Goal: Navigation & Orientation: Find specific page/section

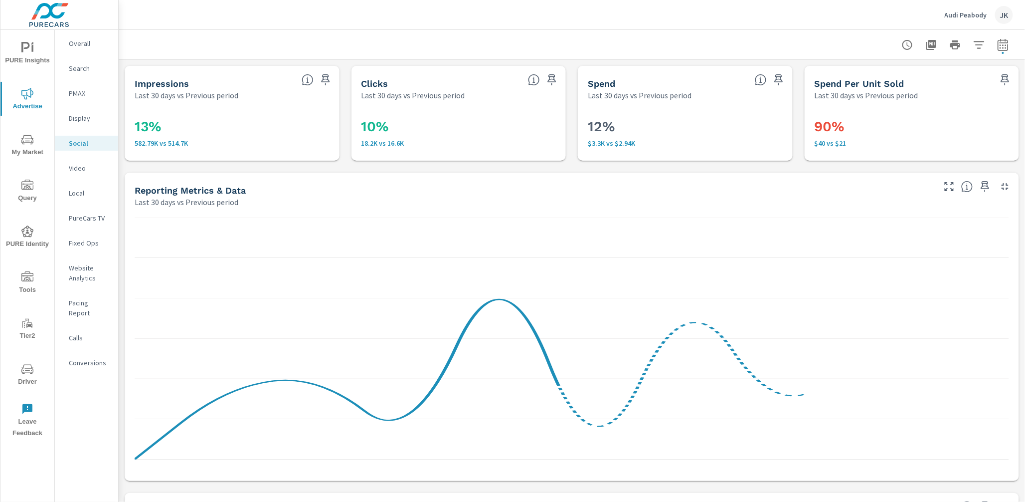
click at [1004, 12] on div "JK" at bounding box center [1004, 15] width 18 height 18
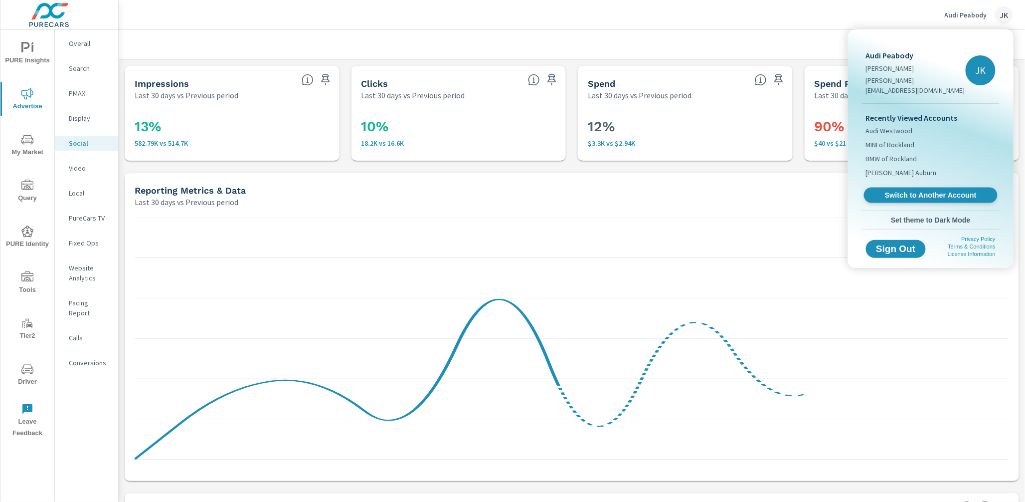
click at [907, 187] on link "Switch to Another Account" at bounding box center [931, 194] width 134 height 15
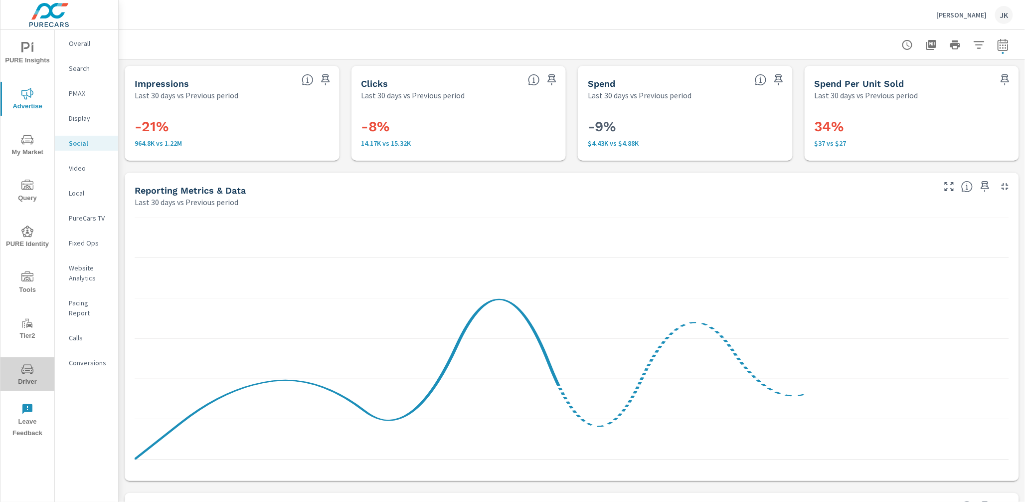
click at [21, 370] on icon "nav menu" at bounding box center [27, 368] width 12 height 9
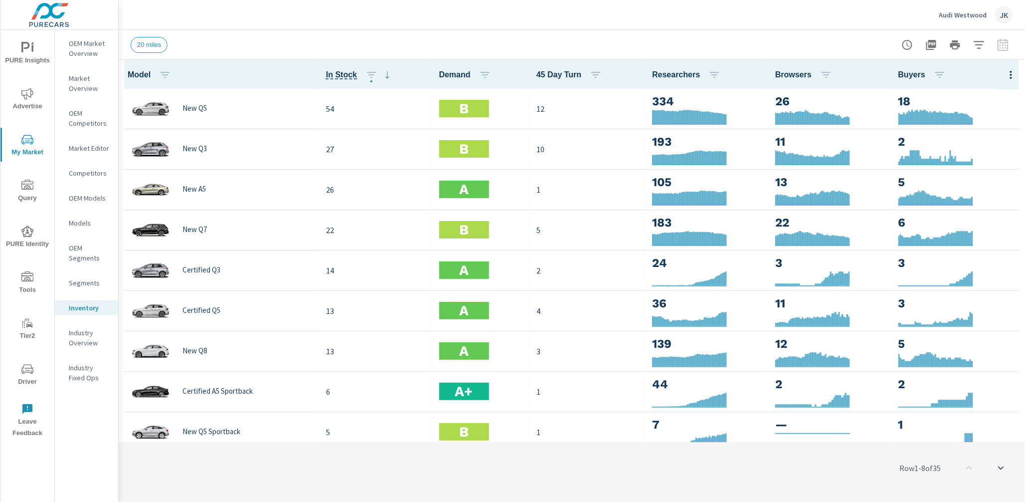
scroll to position [0, 0]
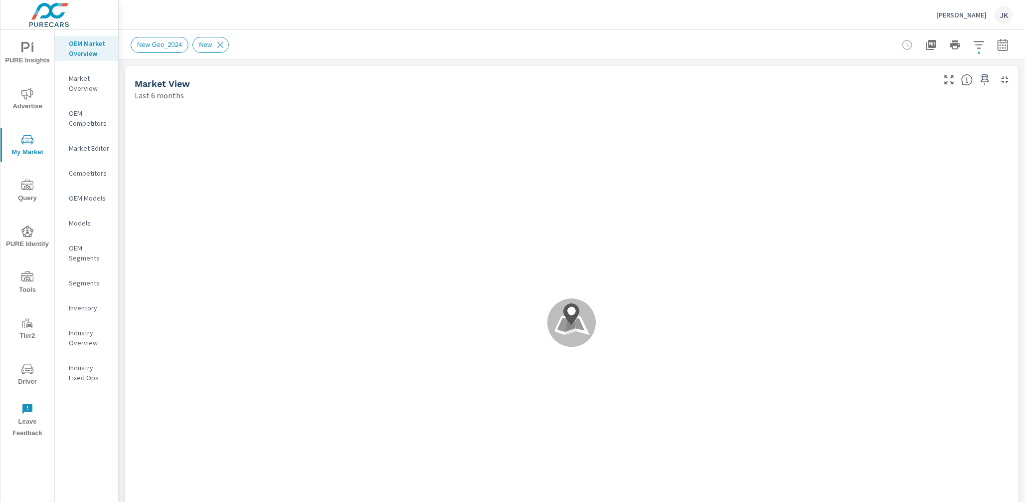
scroll to position [0, 0]
click at [85, 307] on p "Inventory" at bounding box center [89, 308] width 41 height 10
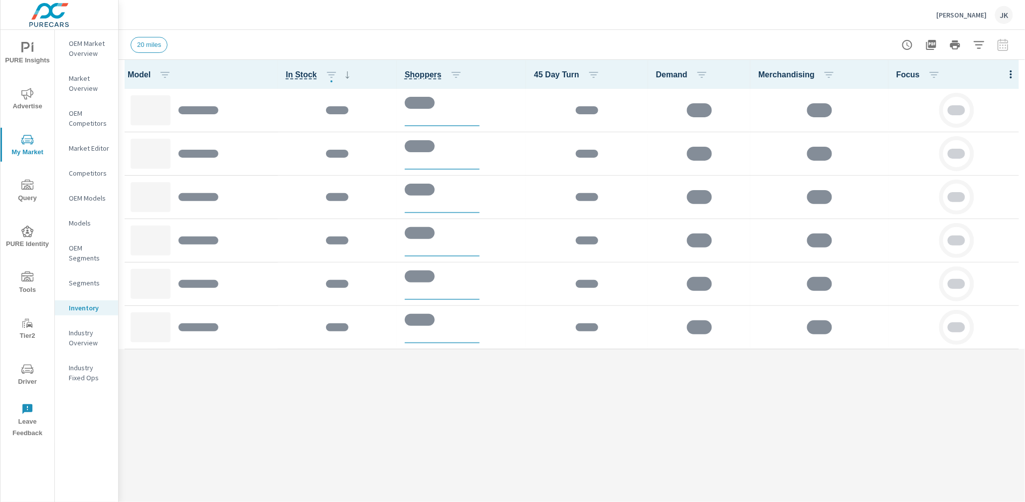
click at [1013, 74] on div at bounding box center [1011, 74] width 28 height 29
click at [1011, 72] on div at bounding box center [1011, 74] width 28 height 29
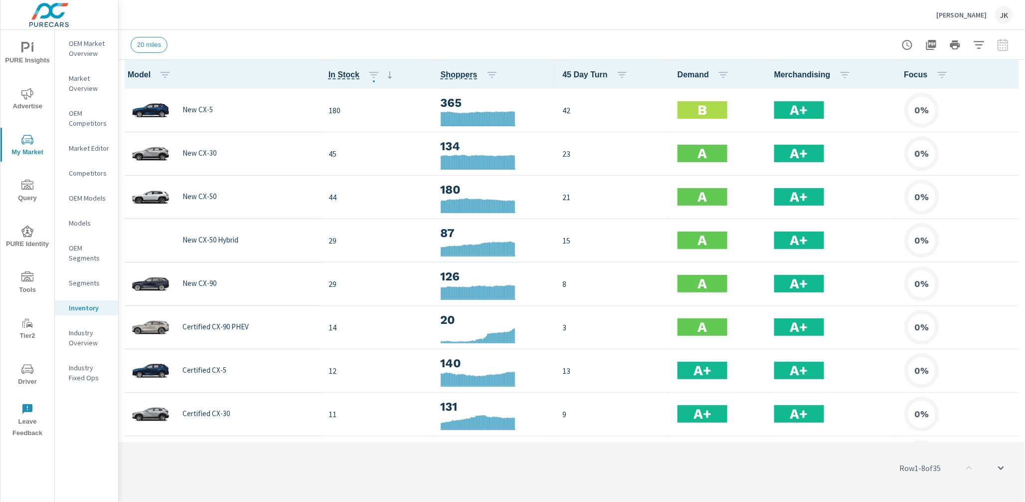
scroll to position [0, 0]
click at [1005, 75] on icon "button" at bounding box center [1011, 74] width 12 height 12
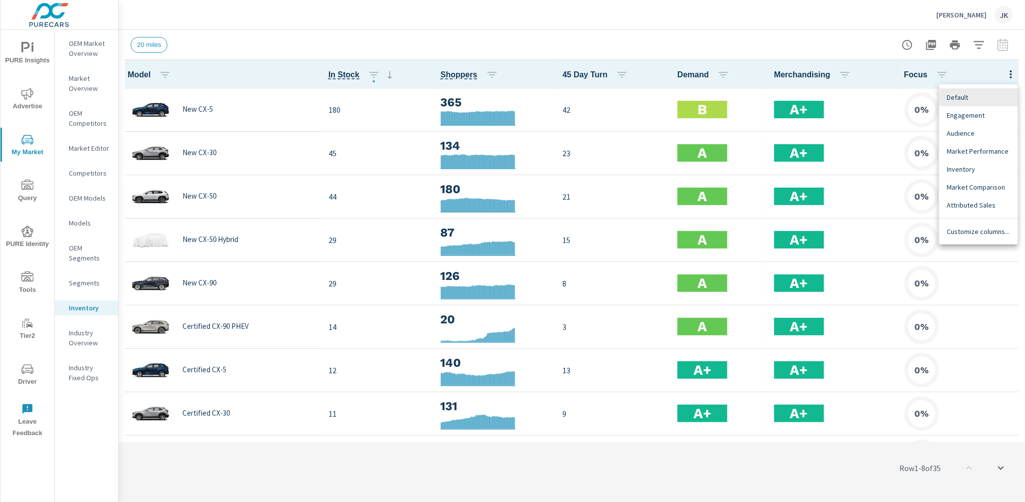
click at [984, 232] on span "Customize columns..." at bounding box center [978, 231] width 63 height 10
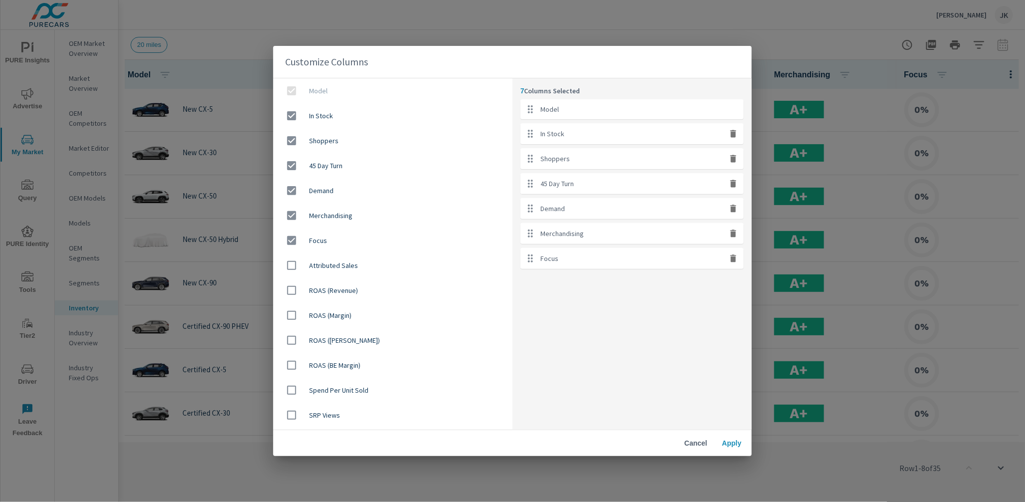
click at [735, 156] on icon "button" at bounding box center [733, 159] width 10 height 10
checkbox input "false"
click at [732, 212] on icon "button" at bounding box center [733, 208] width 10 height 10
checkbox input "false"
click at [731, 211] on icon "button" at bounding box center [733, 207] width 6 height 7
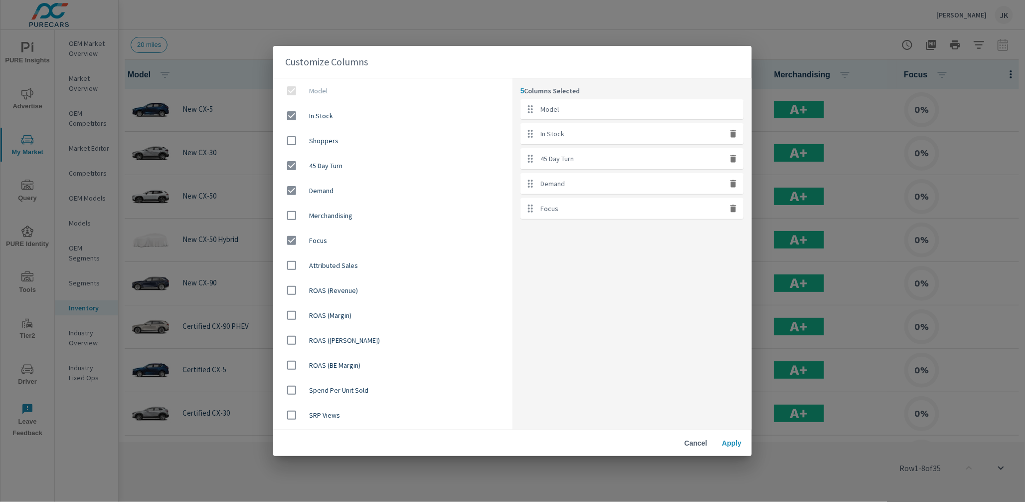
checkbox input "false"
drag, startPoint x: 662, startPoint y: 189, endPoint x: 662, endPoint y: 156, distance: 33.9
click at [662, 156] on ul "Model In Stock 45 Day Turn Demand" at bounding box center [631, 146] width 223 height 95
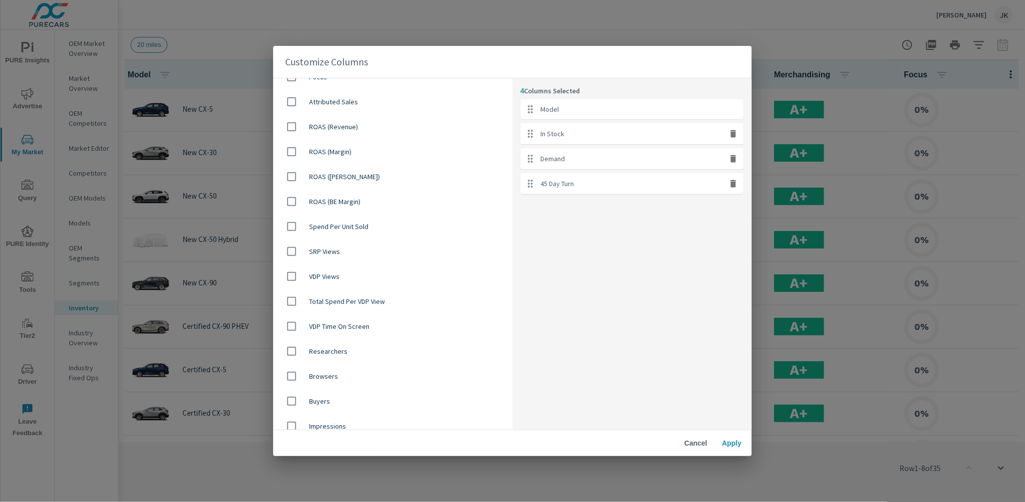
scroll to position [201, 0]
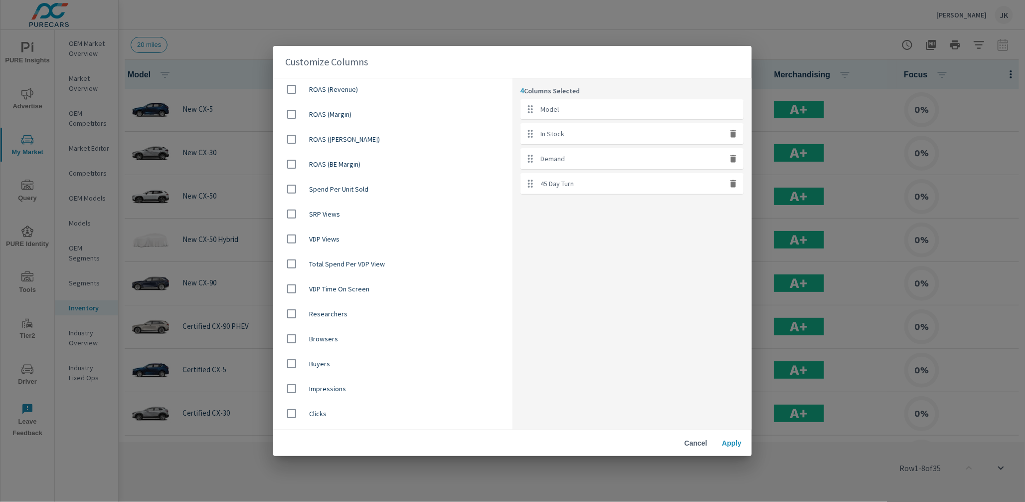
click at [292, 316] on input "checkbox" at bounding box center [291, 313] width 21 height 21
checkbox input "true"
click at [291, 341] on input "checkbox" at bounding box center [291, 338] width 21 height 21
checkbox input "true"
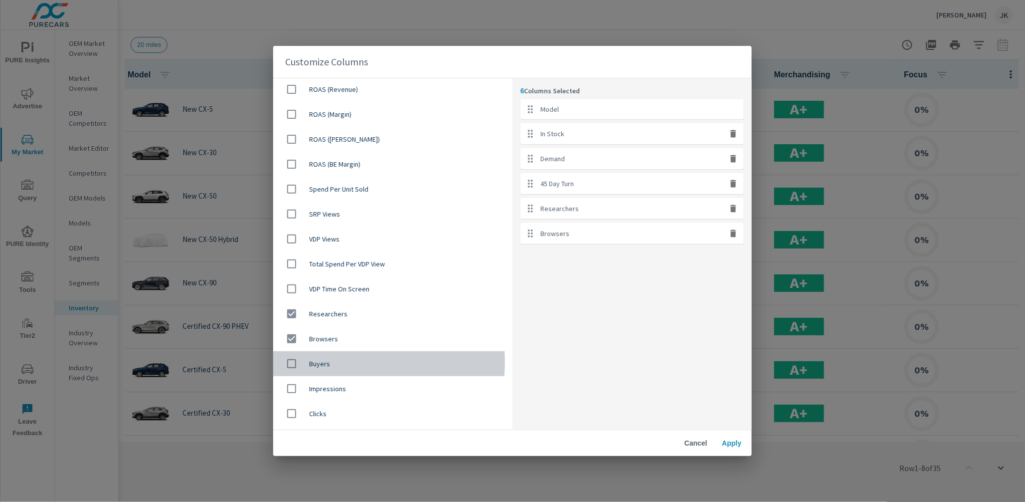
click at [291, 361] on input "checkbox" at bounding box center [291, 363] width 21 height 21
checkbox input "true"
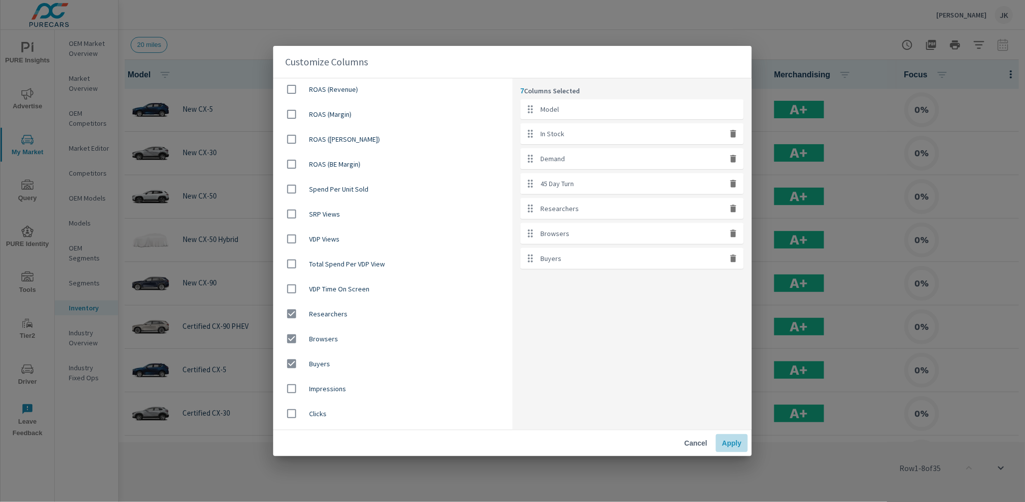
click at [727, 448] on button "Apply" at bounding box center [732, 443] width 32 height 18
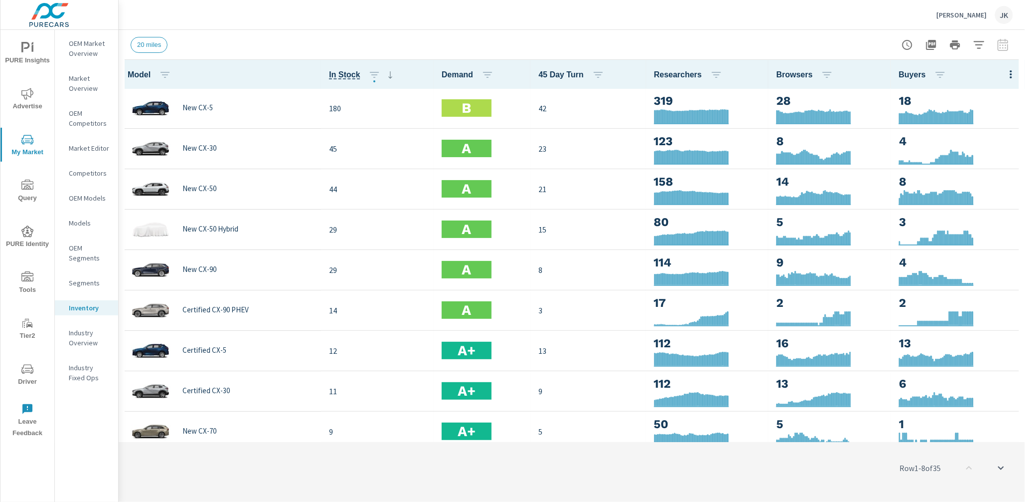
click at [24, 48] on icon "nav menu" at bounding box center [25, 47] width 8 height 10
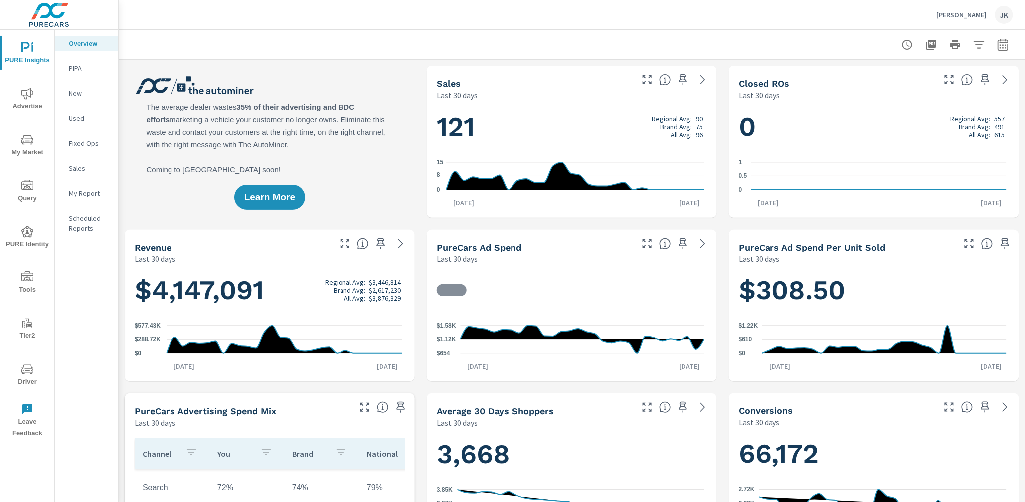
click at [1000, 45] on icon "button" at bounding box center [1003, 45] width 12 height 12
select select "Last 30 days"
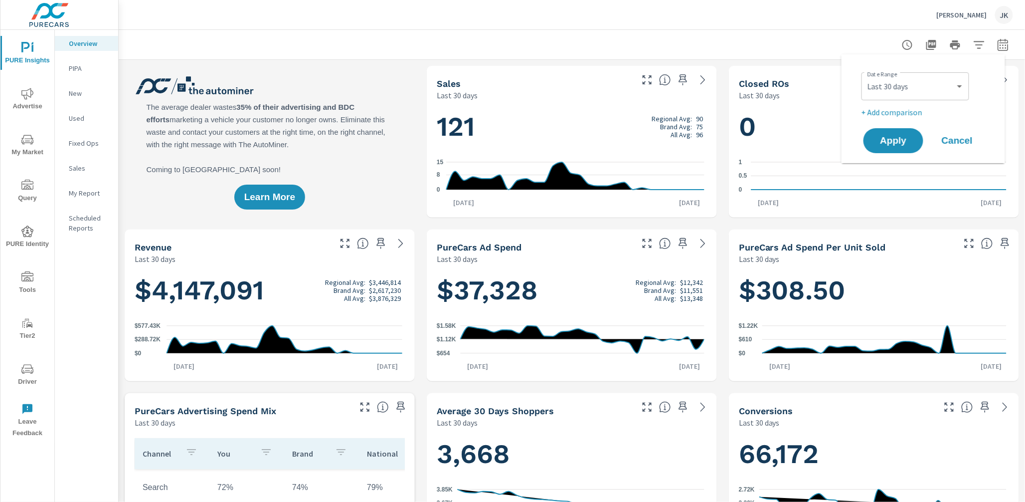
click at [911, 112] on p "+ Add comparison" at bounding box center [925, 112] width 128 height 12
select select "Previous period"
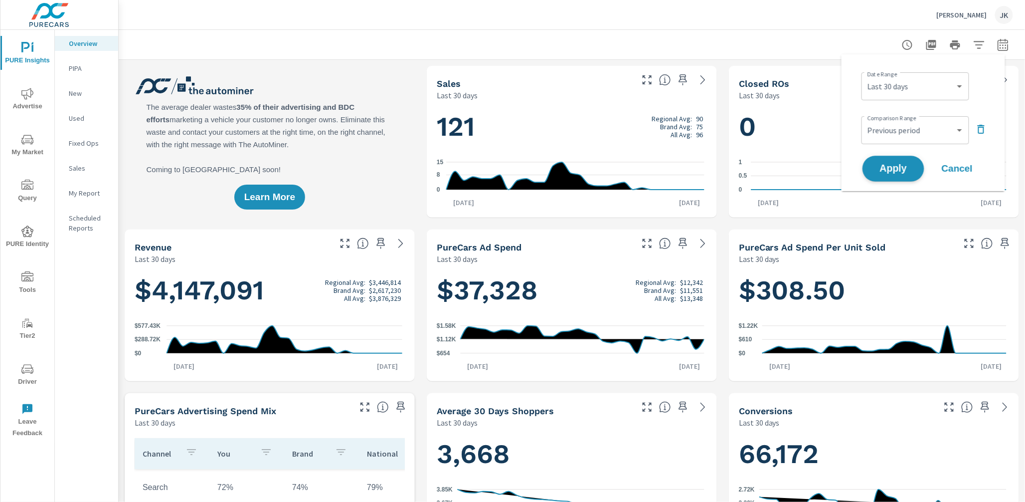
click at [905, 165] on span "Apply" at bounding box center [893, 168] width 41 height 9
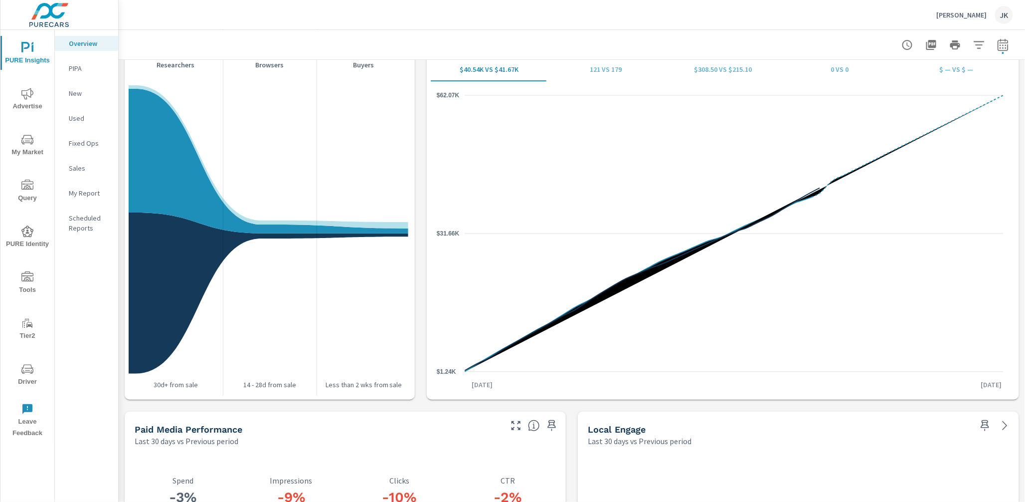
scroll to position [1589, 0]
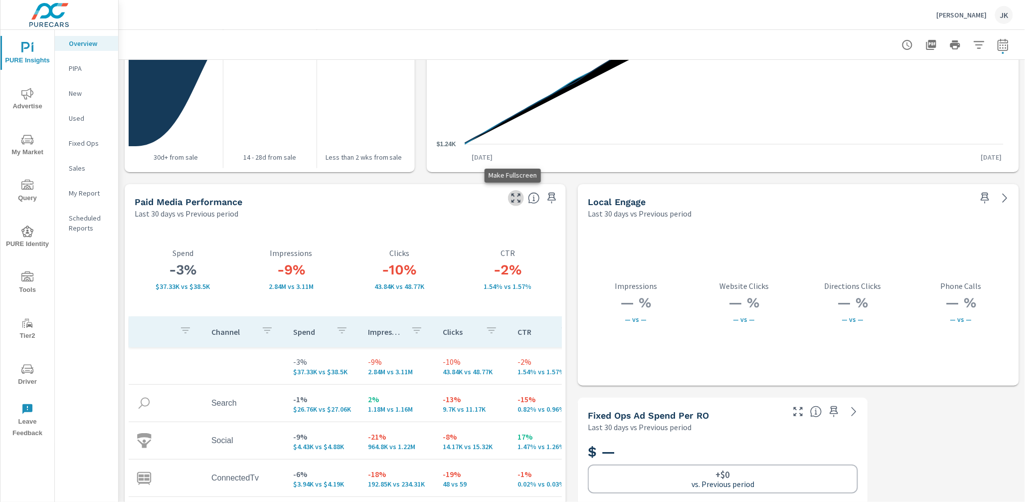
click at [510, 192] on icon "button" at bounding box center [516, 198] width 12 height 12
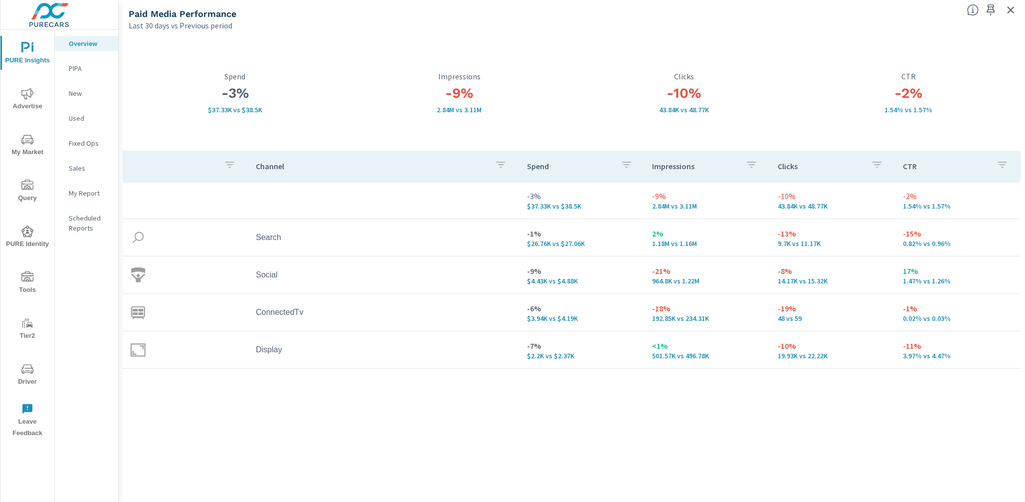
click at [15, 89] on span "Advertise" at bounding box center [27, 100] width 48 height 24
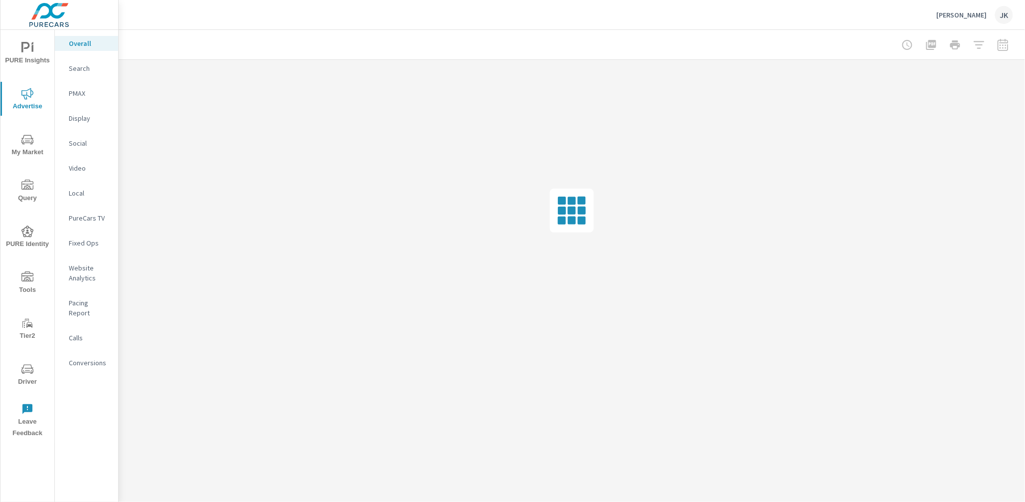
click at [71, 119] on p "Display" at bounding box center [89, 118] width 41 height 10
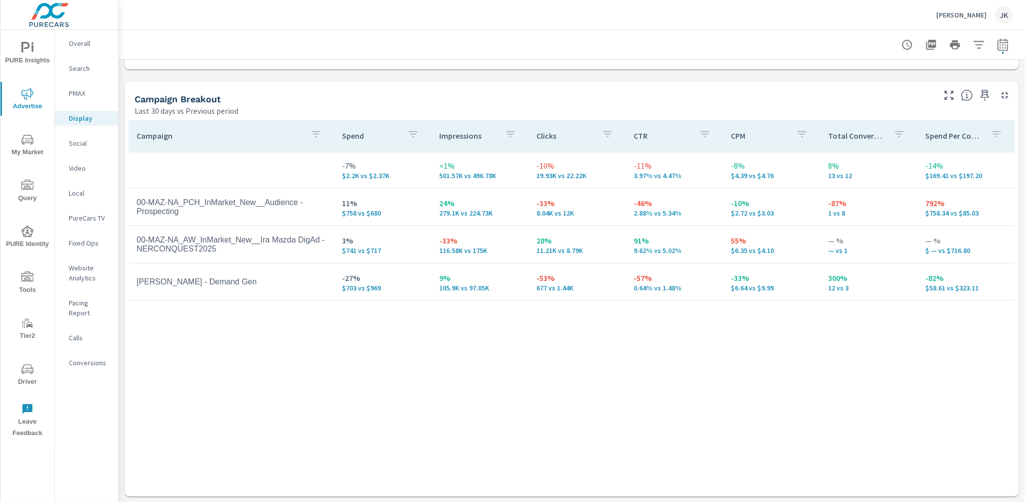
scroll to position [387, 0]
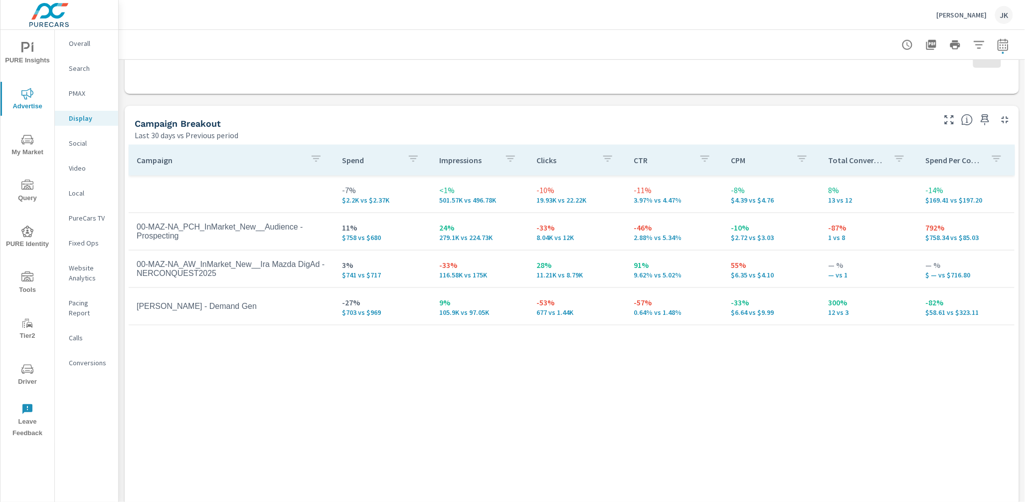
click at [71, 143] on p "Social" at bounding box center [89, 143] width 41 height 10
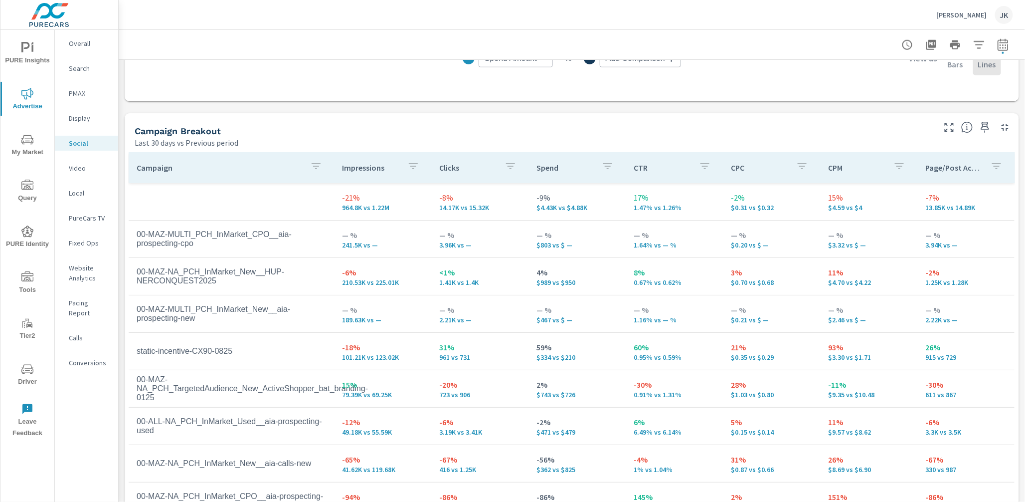
scroll to position [411, 0]
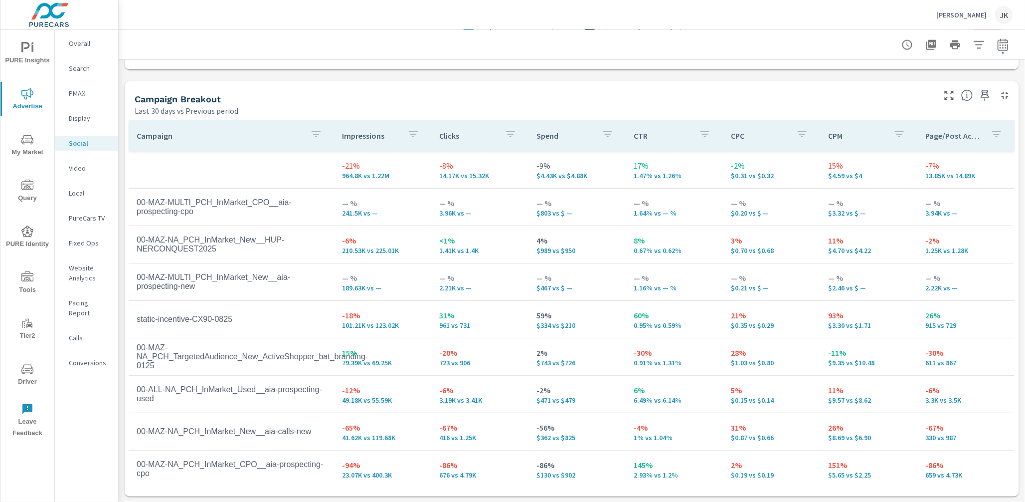
click at [80, 218] on p "PureCars TV" at bounding box center [89, 218] width 41 height 10
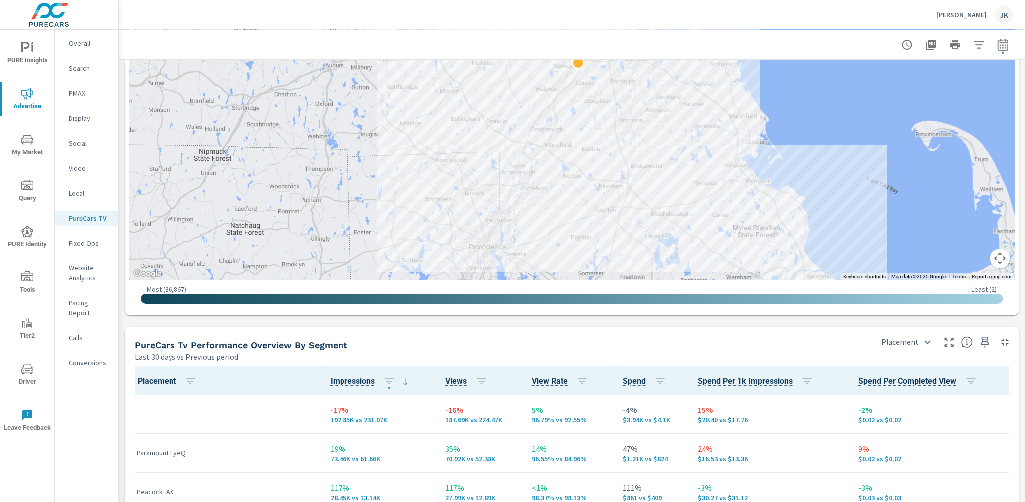
scroll to position [1524, 0]
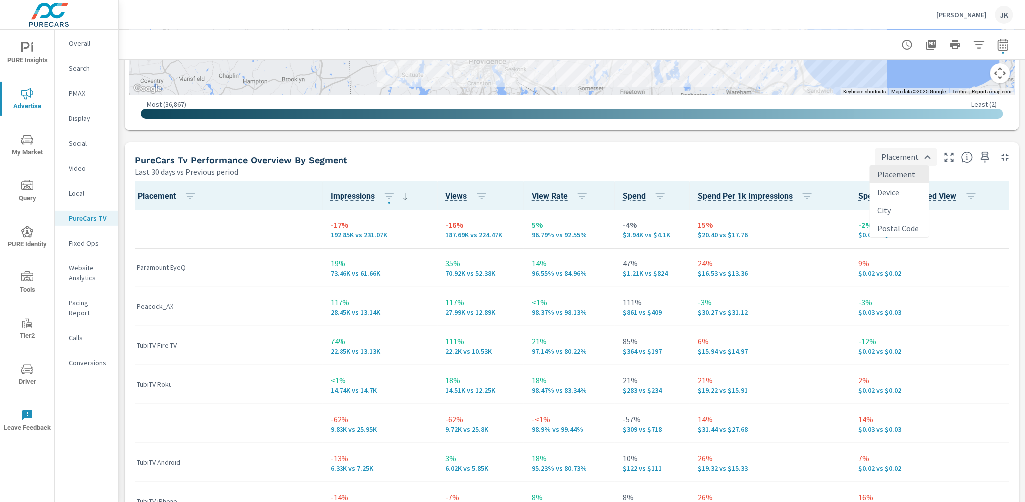
click at [899, 156] on body "PURE Insights Advertise My Market Query PURE Identity Tools Tier2 Driver Leave …" at bounding box center [512, 251] width 1025 height 502
click at [886, 210] on li "City" at bounding box center [899, 210] width 59 height 18
type input "City"
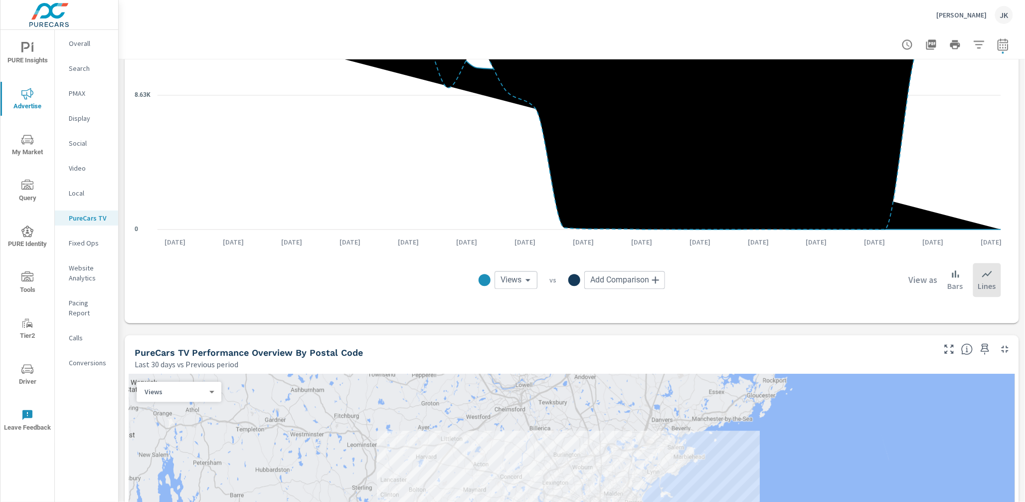
scroll to position [552, 0]
